Goal: Book appointment/travel/reservation

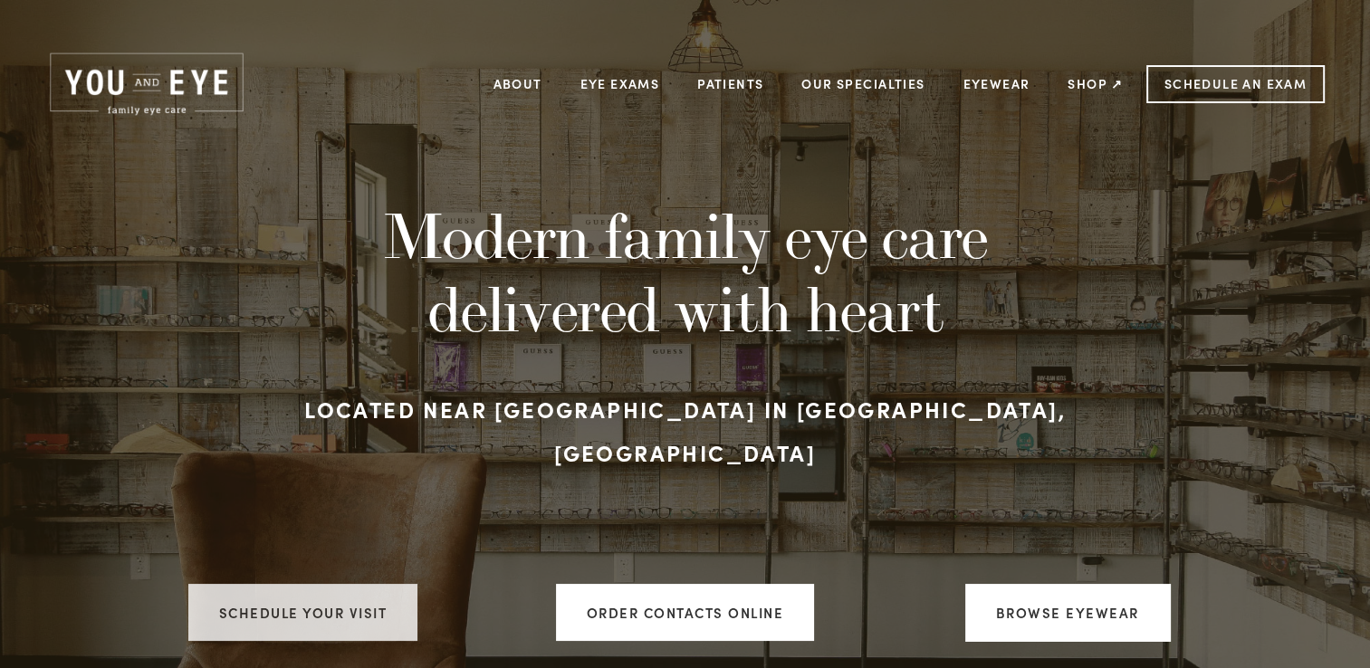
click at [349, 593] on link "Schedule your visit" at bounding box center [303, 612] width 230 height 57
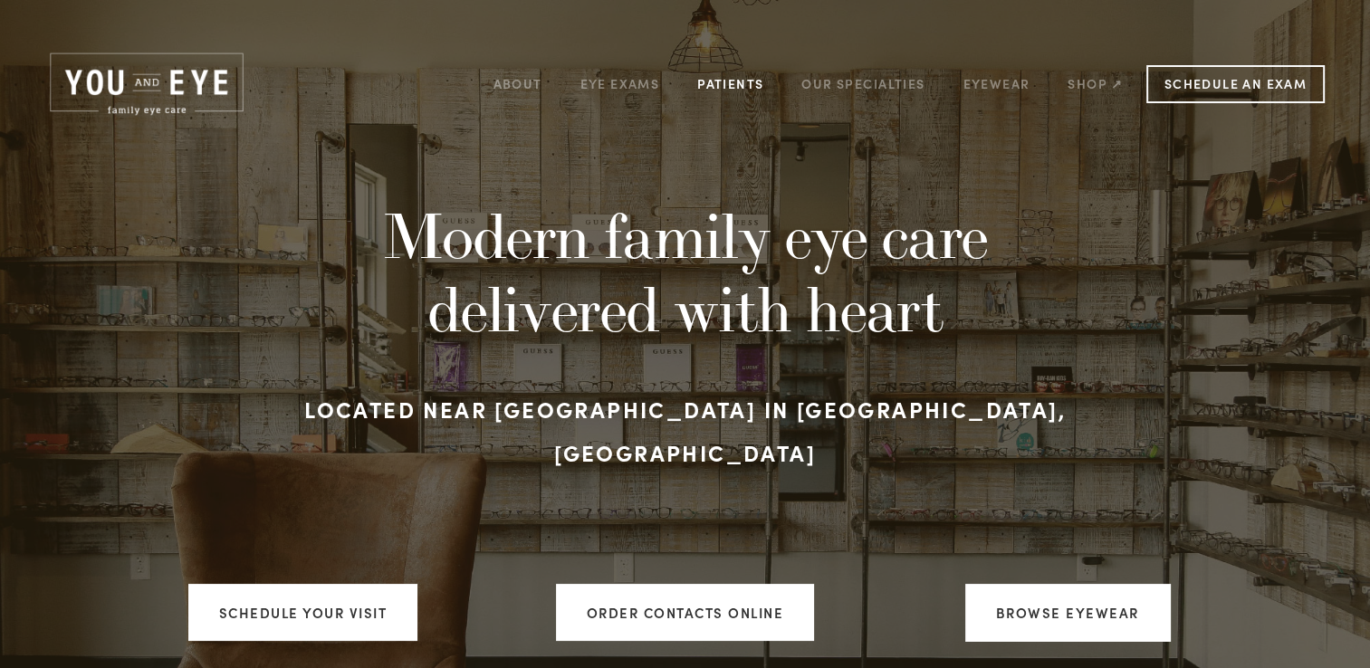
click at [737, 87] on link "Patients" at bounding box center [730, 84] width 66 height 28
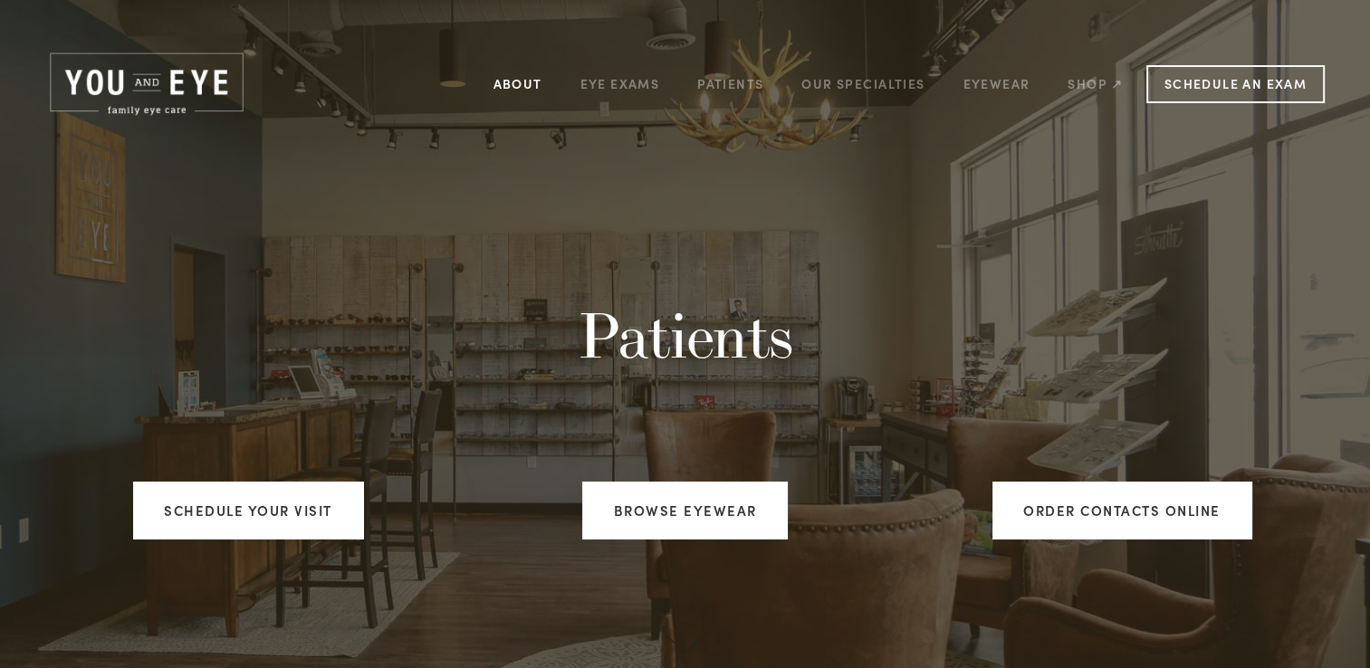
click at [518, 90] on link "About" at bounding box center [518, 84] width 49 height 28
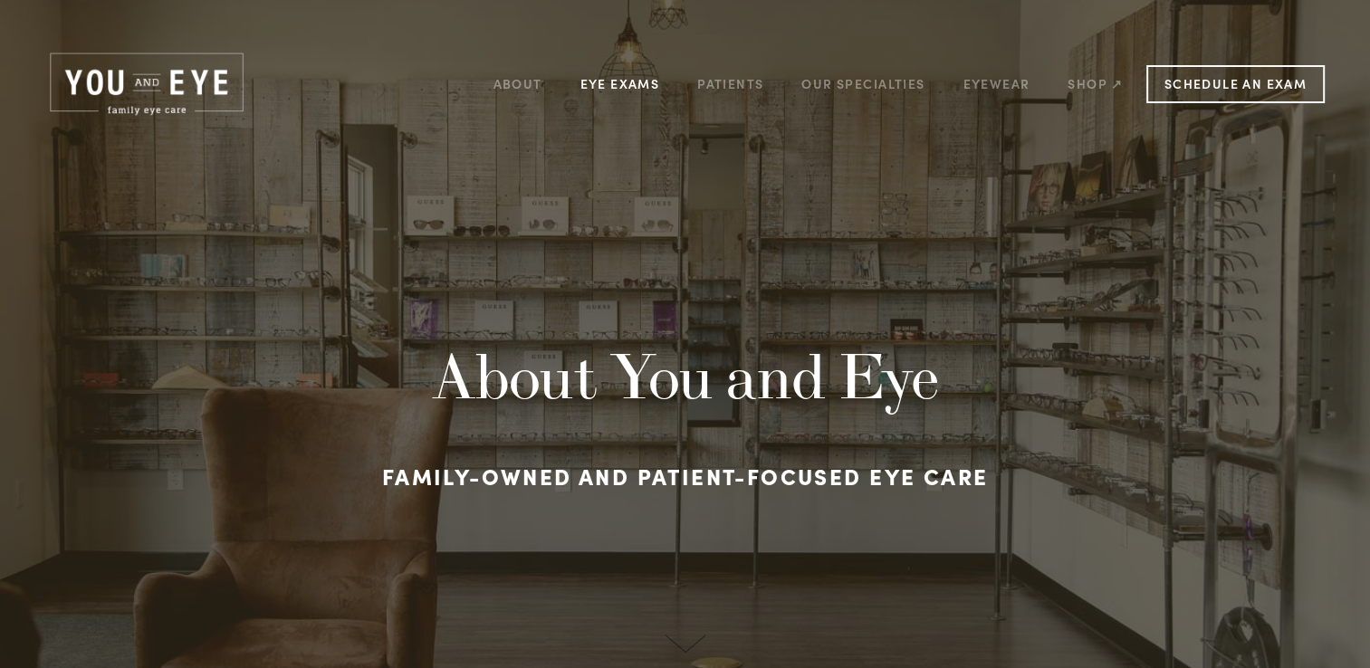
click at [616, 86] on link "Eye Exams" at bounding box center [620, 84] width 80 height 28
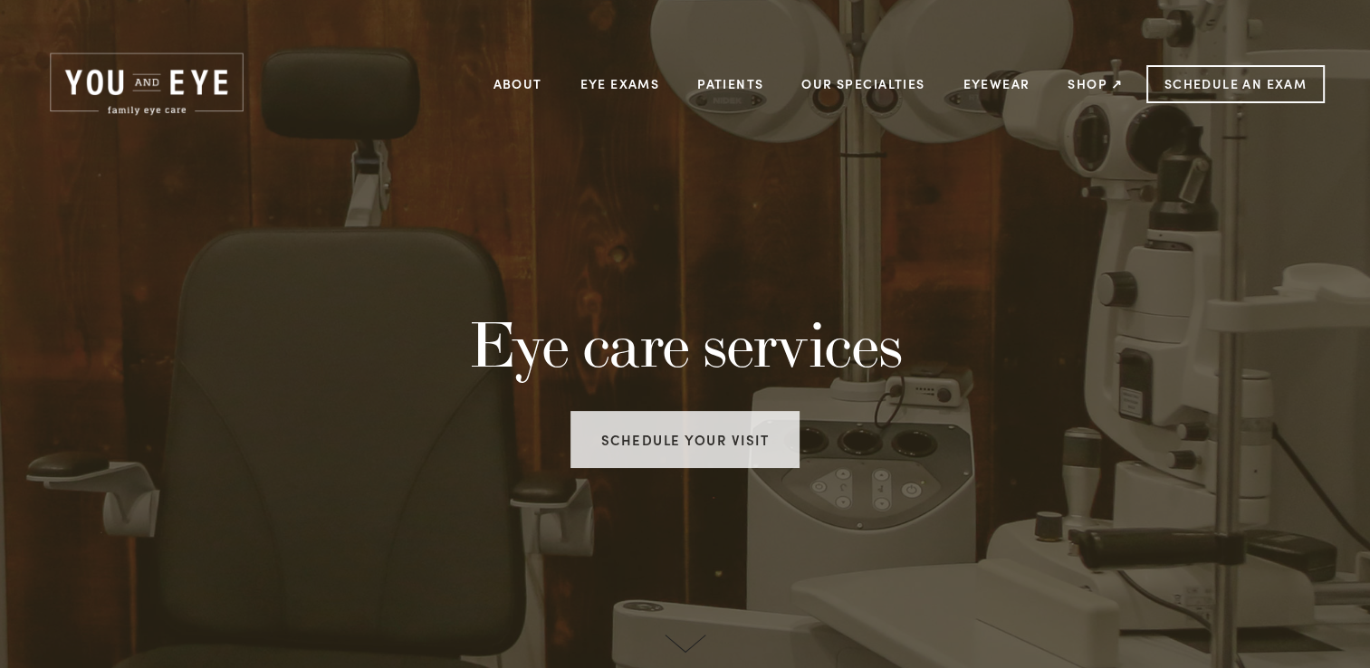
click at [683, 449] on link "Schedule your visit" at bounding box center [686, 439] width 230 height 57
